Goal: Find specific page/section

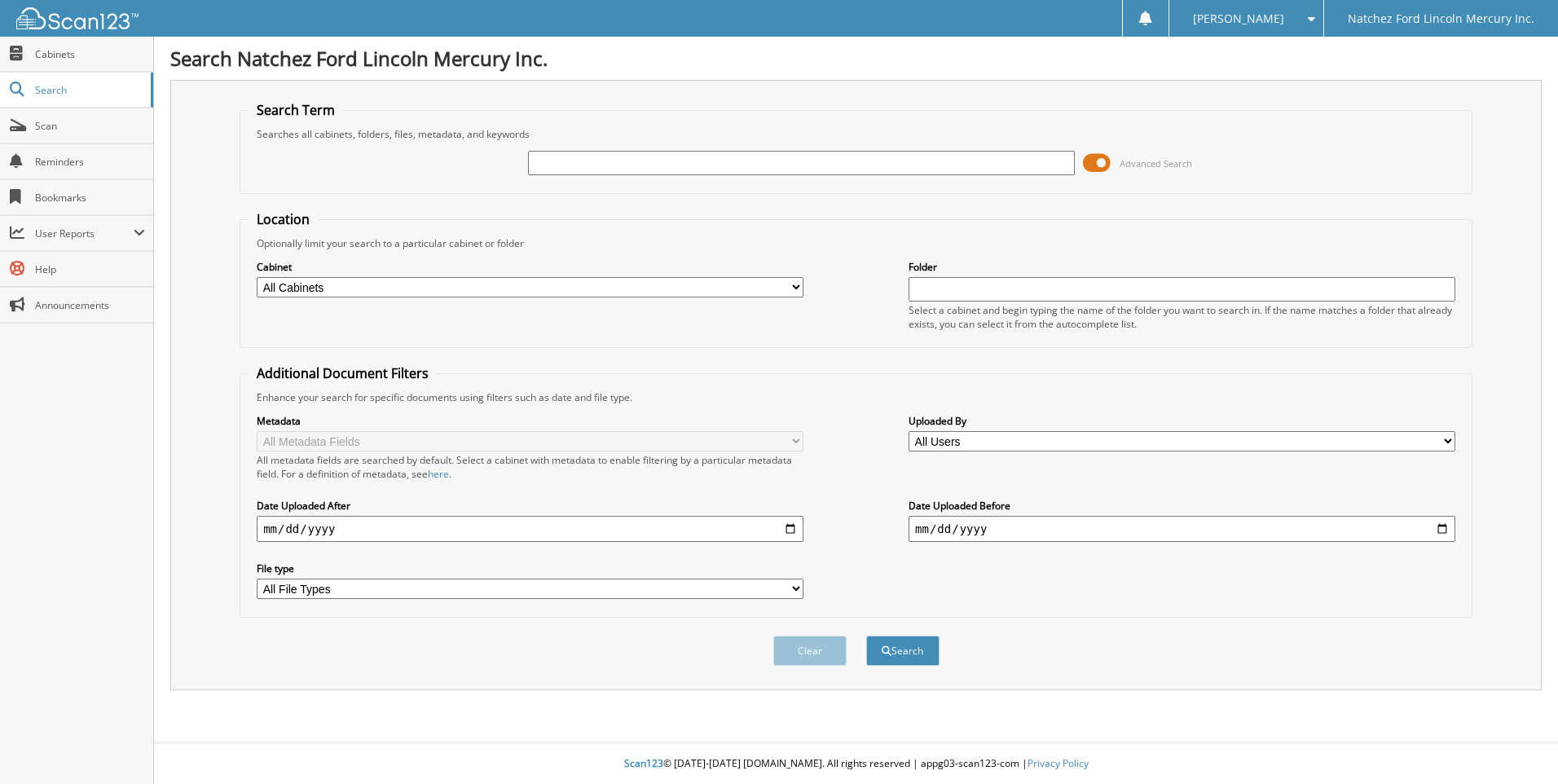
click at [568, 154] on input "text" at bounding box center [801, 163] width 547 height 25
type input "G5679"
click at [866, 635] on button "Search" at bounding box center [902, 651] width 73 height 30
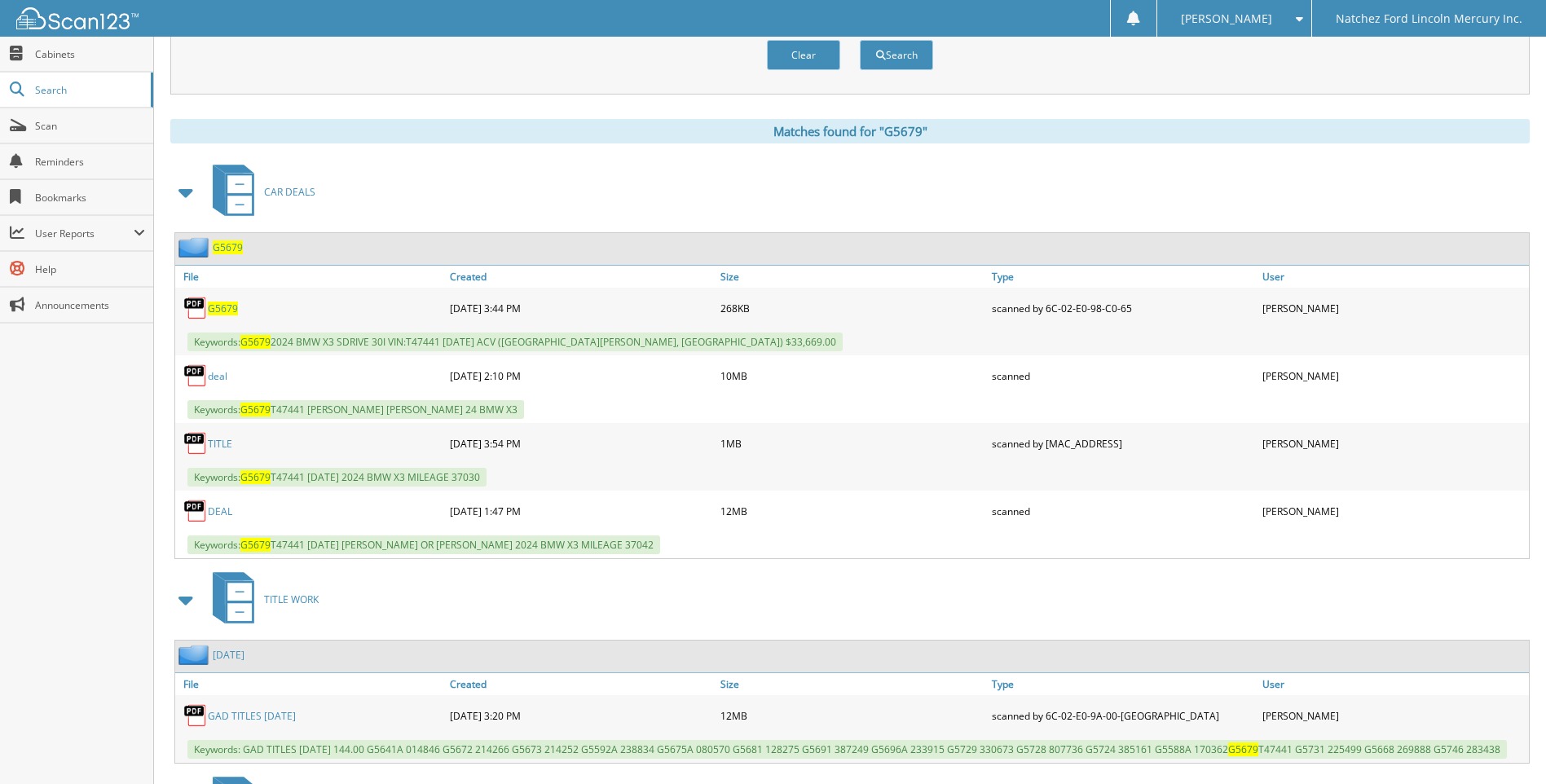
scroll to position [717, 0]
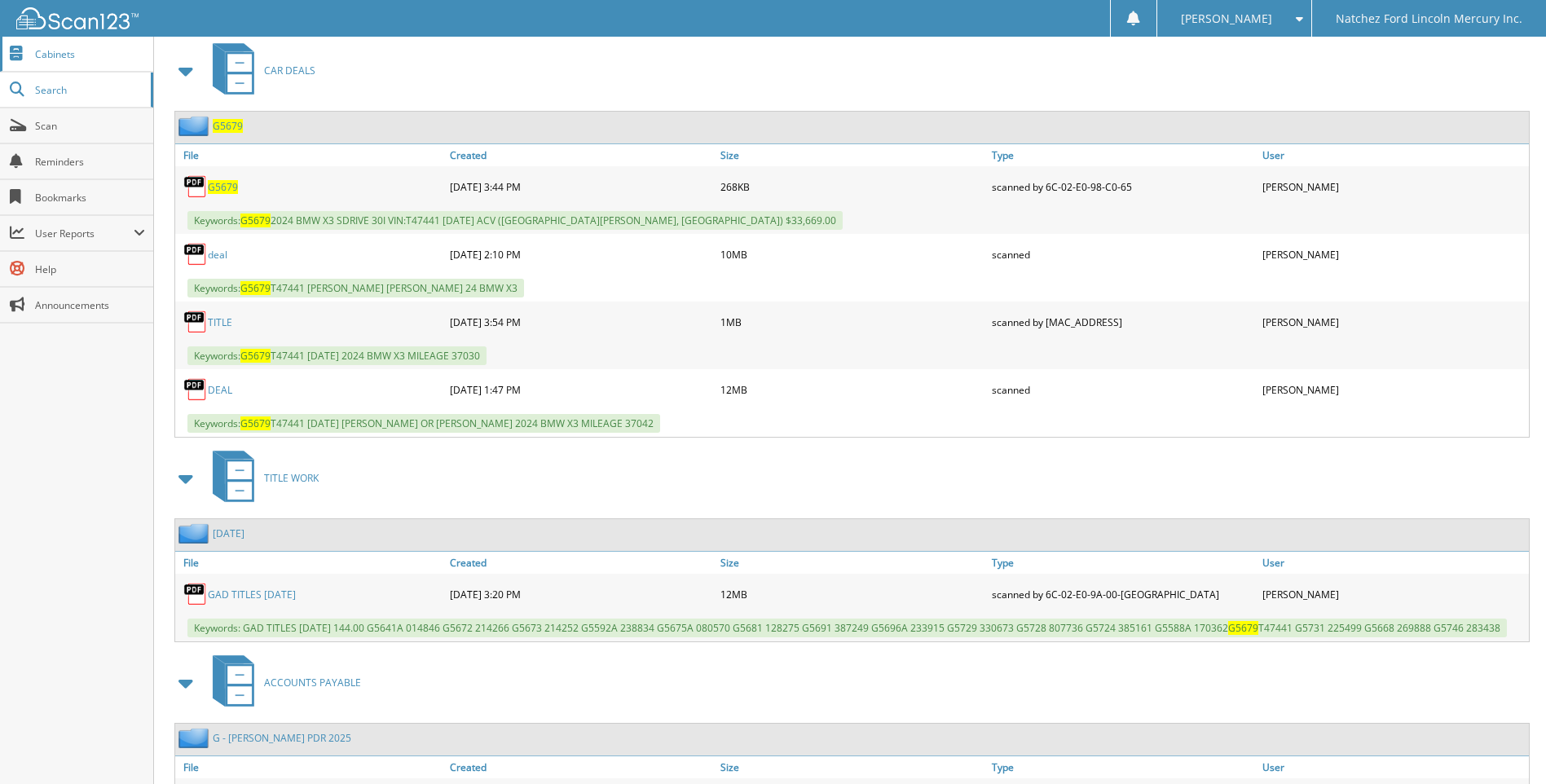
click at [42, 45] on link "Cabinets" at bounding box center [76, 53] width 153 height 35
